Goal: Task Accomplishment & Management: Manage account settings

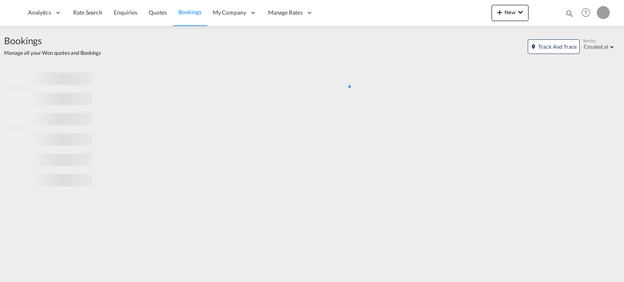
drag, startPoint x: 570, startPoint y: 12, endPoint x: 550, endPoint y: 13, distance: 19.9
click at [569, 12] on md-icon "icon-magnify" at bounding box center [569, 13] width 9 height 9
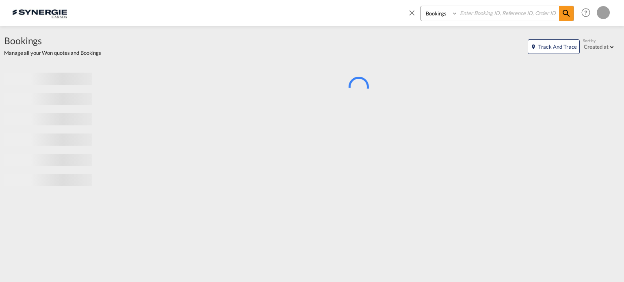
click at [435, 17] on select "Bookings Quotes Enquiries" at bounding box center [440, 13] width 39 height 15
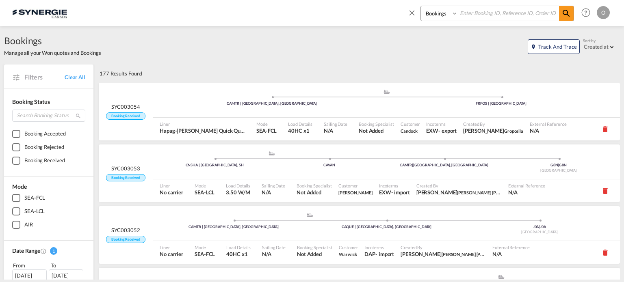
select select "Quotes"
click at [421, 6] on select "Bookings Quotes Enquiries" at bounding box center [440, 13] width 39 height 15
click at [471, 16] on input at bounding box center [508, 13] width 101 height 14
paste input "SYC000014179"
type input "SYC000014179"
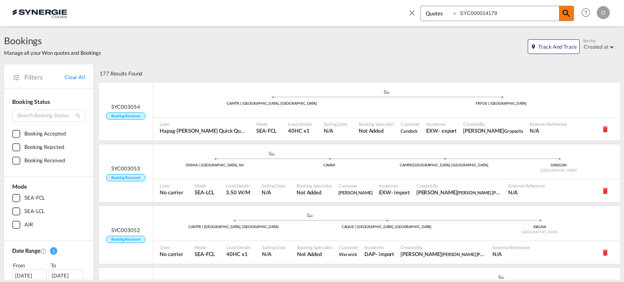
click at [568, 13] on md-icon "icon-magnify" at bounding box center [566, 14] width 10 height 10
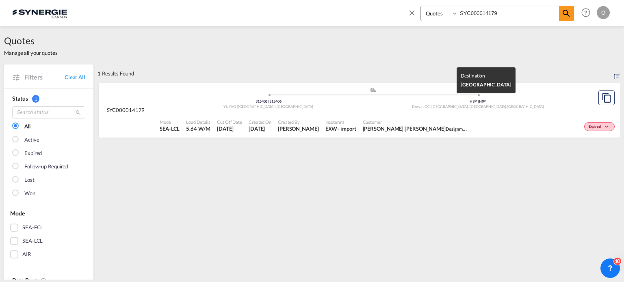
click at [455, 108] on span "Dorval, QC, [GEOGRAPHIC_DATA], [GEOGRAPHIC_DATA] ," at bounding box center [459, 106] width 95 height 4
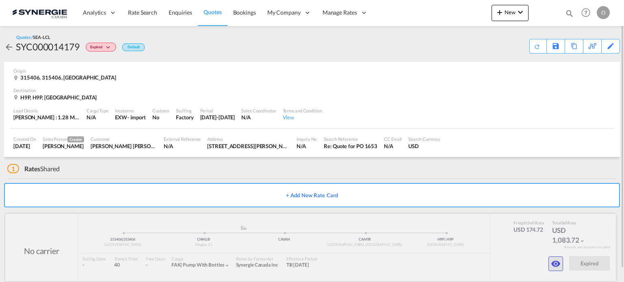
click at [558, 264] on md-icon "icon-eye" at bounding box center [556, 264] width 10 height 10
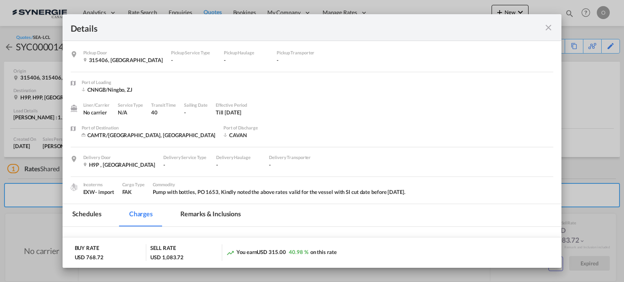
click at [199, 216] on md-tab-item "Remarks & Inclusions" at bounding box center [211, 215] width 80 height 22
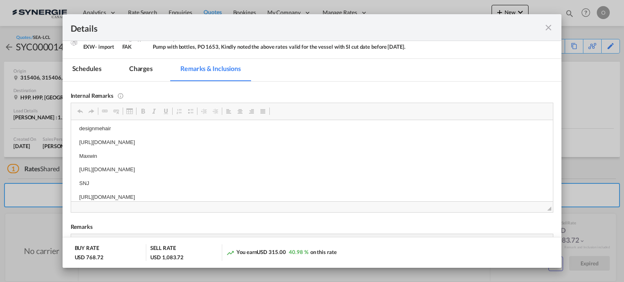
scroll to position [4, 0]
drag, startPoint x: 80, startPoint y: 188, endPoint x: 238, endPoint y: 187, distance: 158.0
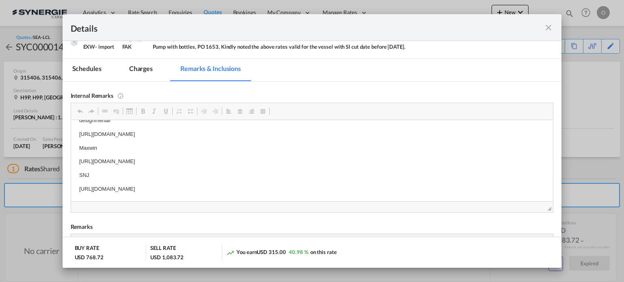
drag, startPoint x: 292, startPoint y: 196, endPoint x: 79, endPoint y: 184, distance: 214.0
click at [79, 185] on p "https://app.frontapp.com/open/msg_1h4ej5sf?key=f9MUfnjD6laDHb-5WFmrPweNtE0azpsZ" at bounding box center [312, 189] width 466 height 9
click at [121, 196] on span "Ctrl+C" at bounding box center [126, 195] width 18 height 12
copy p "https://app.frontapp.com/open/msg_1h4ej5sf?key=f9MUfnjD6laDHb-5WFmrPweNtE0azpsZ"
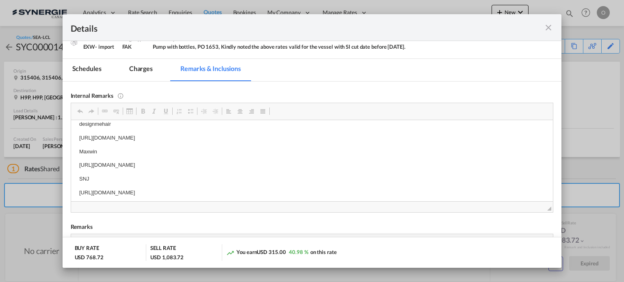
scroll to position [4, 0]
click at [548, 29] on md-icon "icon-close fg-AAA8AD m-0 cursor" at bounding box center [549, 28] width 10 height 10
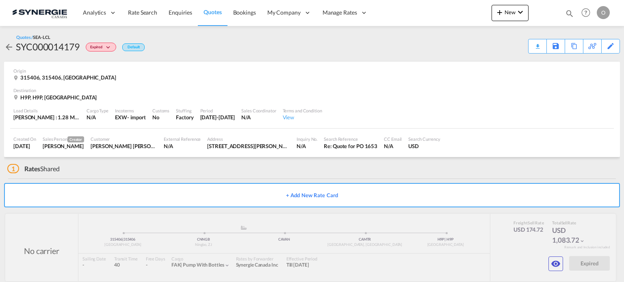
scroll to position [89, 0]
click at [568, 13] on md-icon "icon-magnify" at bounding box center [569, 13] width 9 height 9
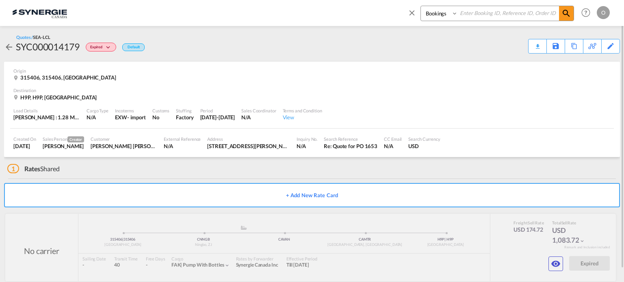
click at [441, 14] on select "Bookings Quotes Enquiries" at bounding box center [440, 13] width 39 height 15
select select "Quotes"
click at [421, 6] on select "Bookings Quotes Enquiries" at bounding box center [440, 13] width 39 height 15
click at [481, 13] on input at bounding box center [508, 13] width 101 height 14
paste input "SYC000014768"
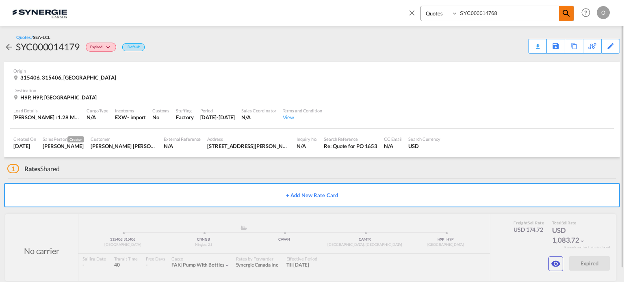
type input "SYC000014768"
click at [564, 19] on span at bounding box center [566, 13] width 15 height 15
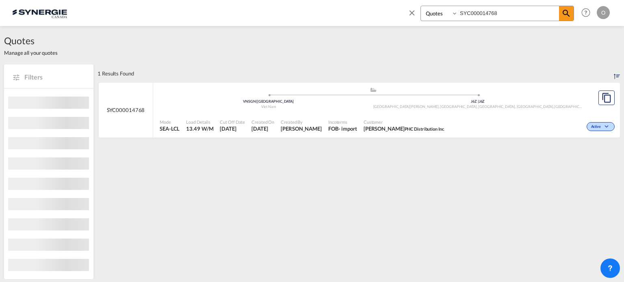
click at [420, 104] on div "Bois-des-Filion, QC, Lorraine, QC , Canada" at bounding box center [478, 106] width 210 height 5
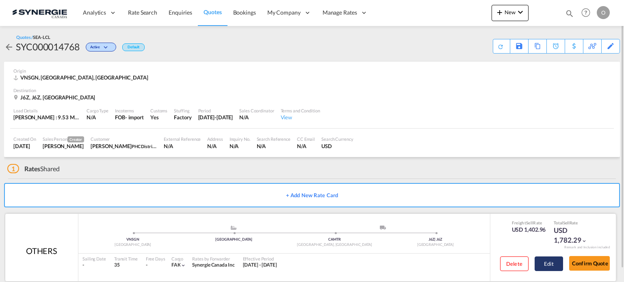
click at [548, 262] on button "Edit" at bounding box center [549, 264] width 28 height 15
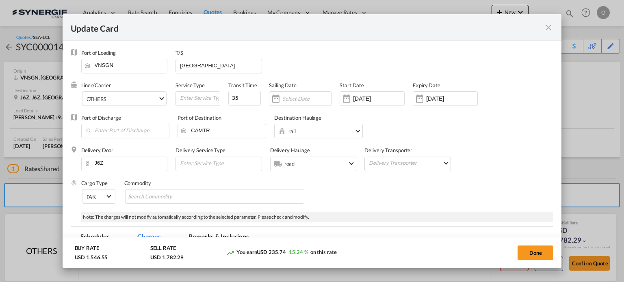
select select "per_w/m"
select select "flat"
select select "per_bl"
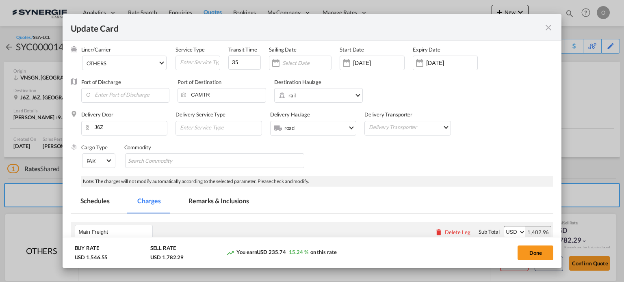
scroll to position [135, 0]
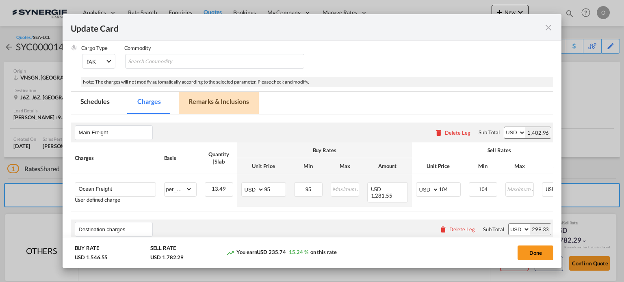
click at [208, 98] on md-tab-item "Remarks & Inclusions" at bounding box center [219, 103] width 80 height 22
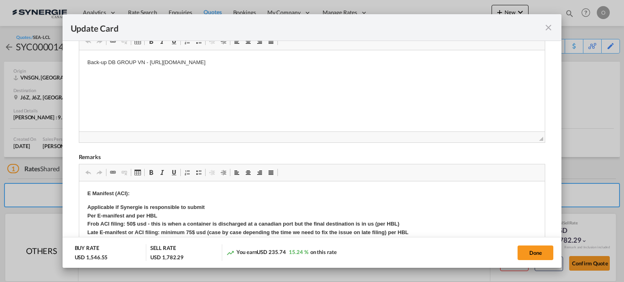
scroll to position [171, 0]
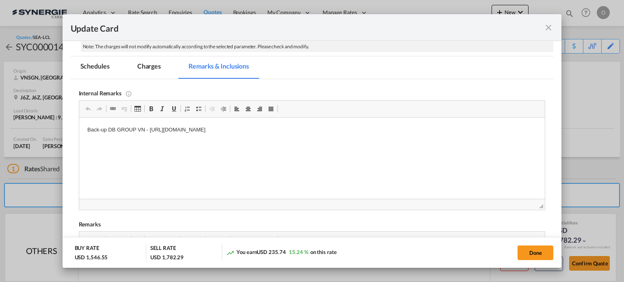
drag, startPoint x: 80, startPoint y: 65, endPoint x: 85, endPoint y: 68, distance: 6.8
click at [80, 65] on md-tab-item "Schedules" at bounding box center [95, 67] width 49 height 22
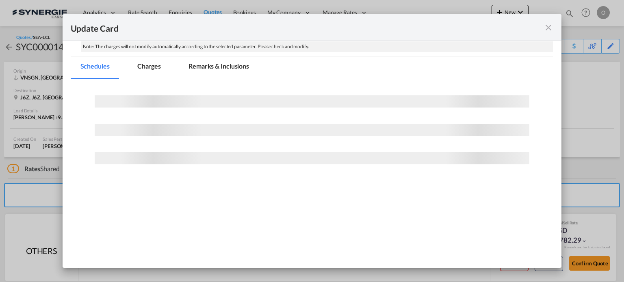
click at [140, 71] on md-tab-item "Charges" at bounding box center [149, 67] width 43 height 22
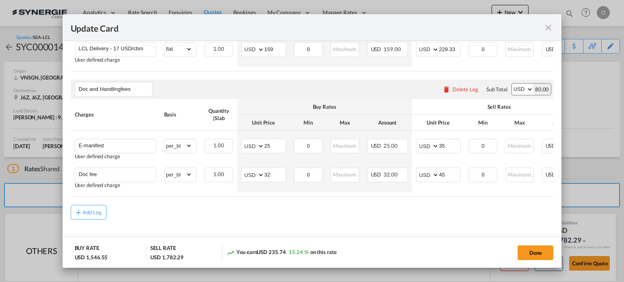
scroll to position [413, 0]
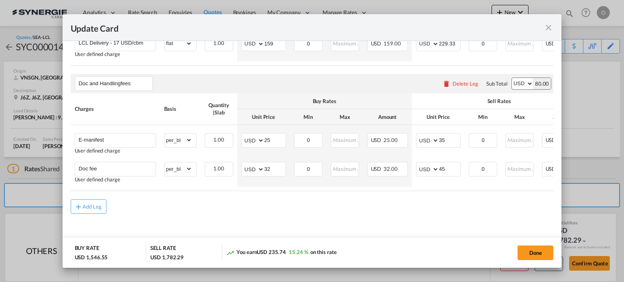
click at [550, 27] on md-icon "icon-close fg-AAA8AD m-0 pointer" at bounding box center [549, 28] width 10 height 10
